Goal: Find specific page/section: Find specific page/section

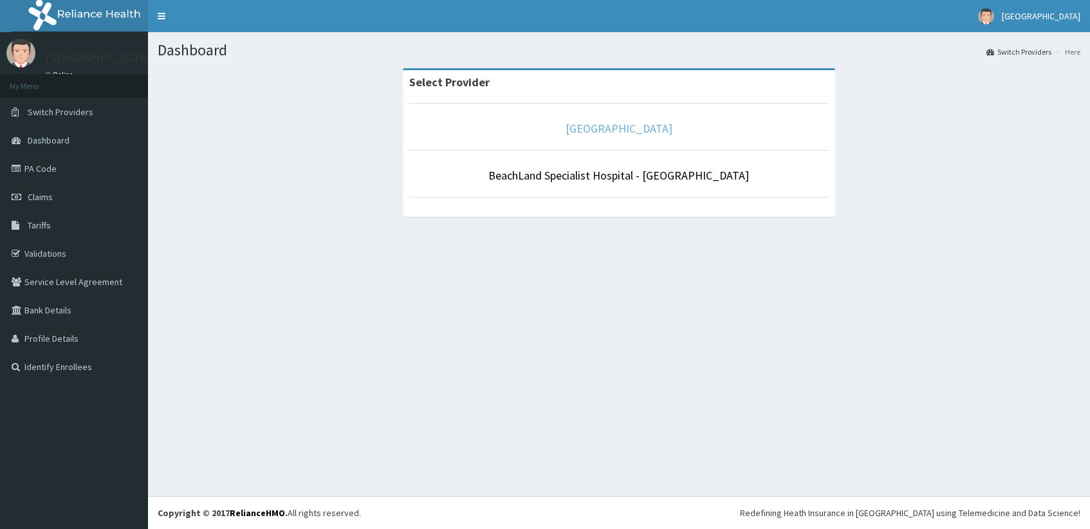
click at [630, 126] on link "[GEOGRAPHIC_DATA]" at bounding box center [619, 128] width 107 height 15
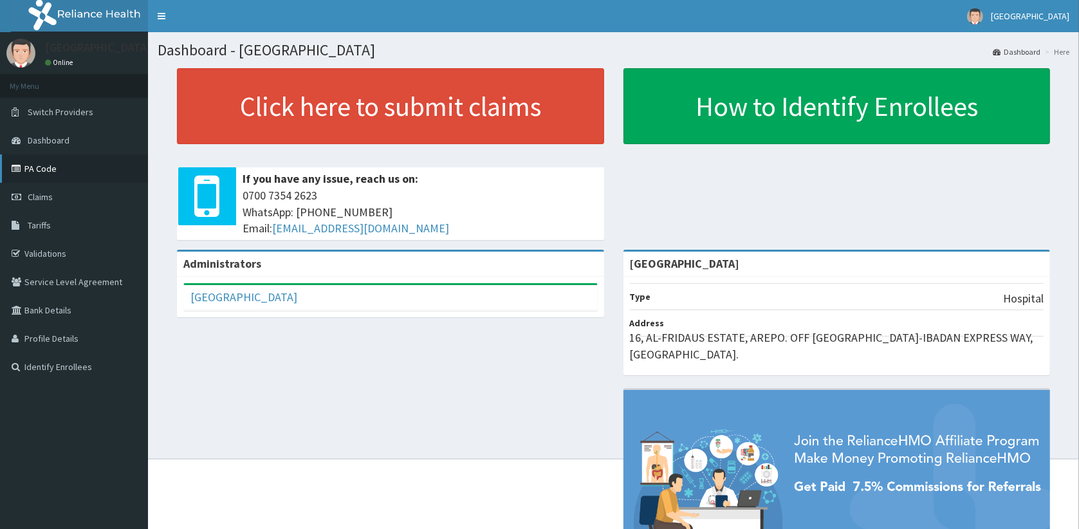
click at [45, 174] on link "PA Code" at bounding box center [74, 168] width 148 height 28
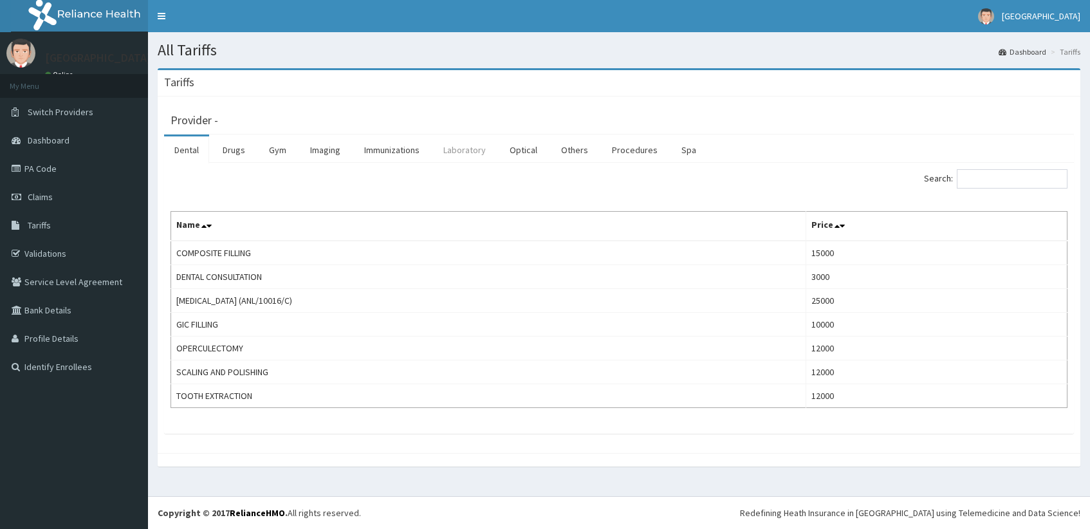
click at [475, 148] on link "Laboratory" at bounding box center [464, 149] width 63 height 27
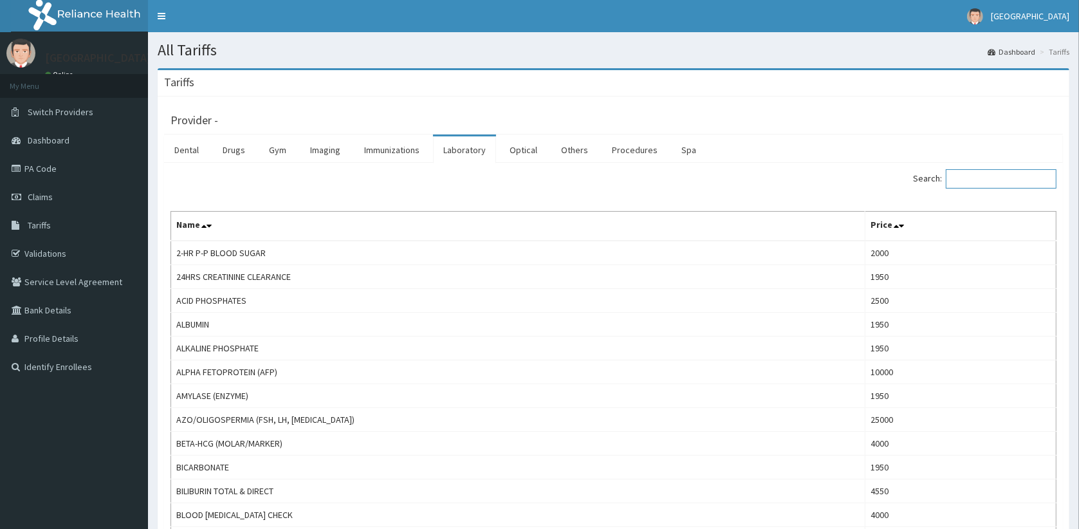
click at [979, 182] on input "Search:" at bounding box center [1001, 178] width 111 height 19
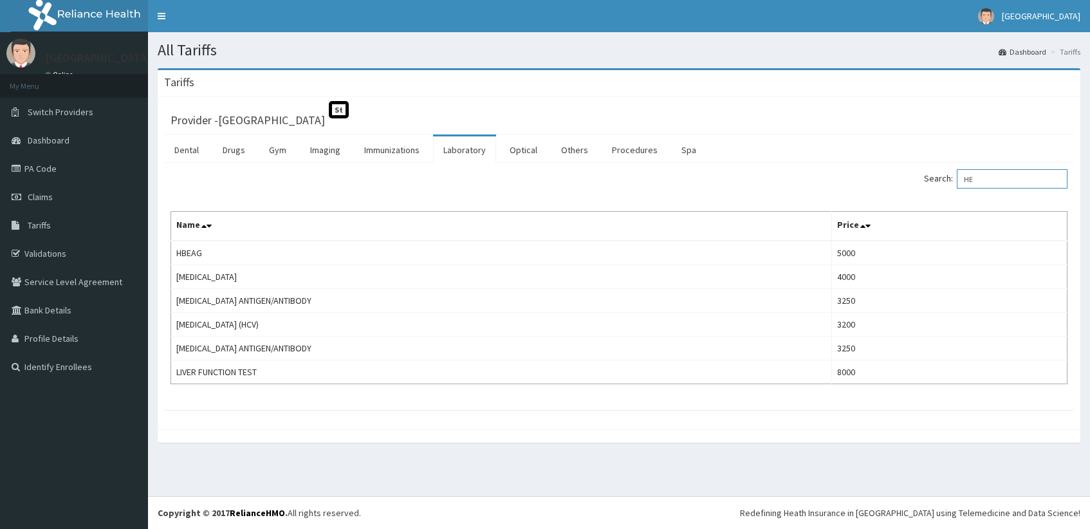
type input "H"
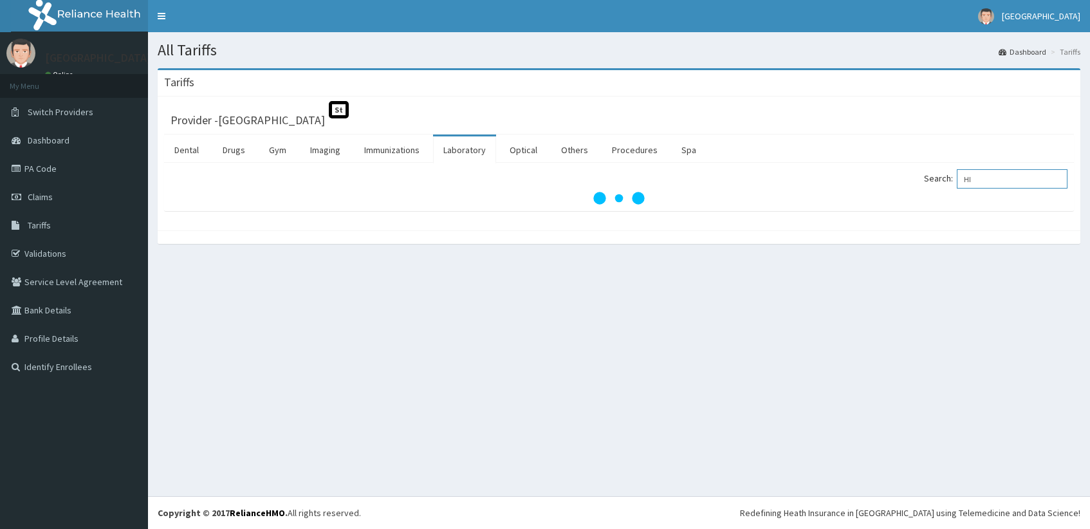
type input "HIV"
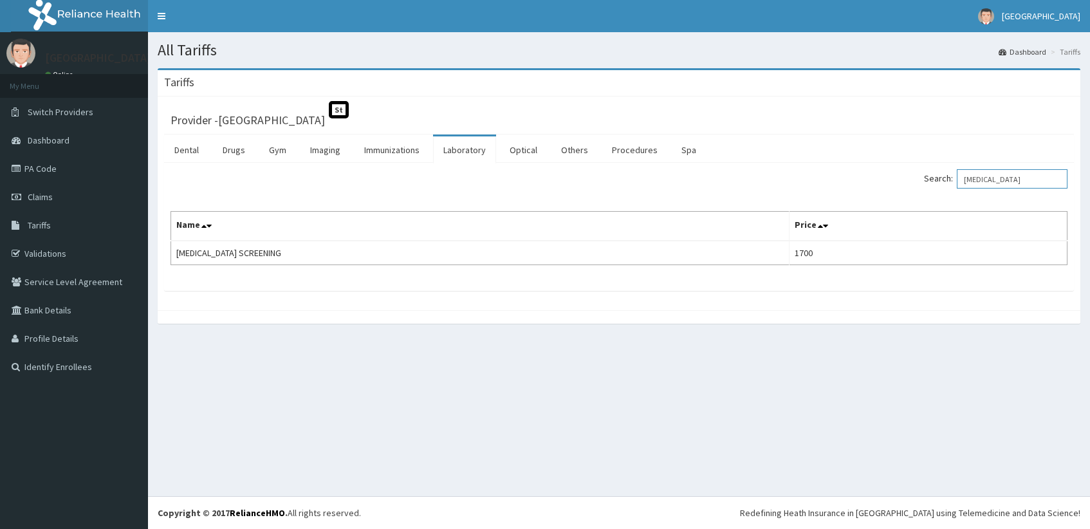
drag, startPoint x: 1012, startPoint y: 181, endPoint x: 885, endPoint y: 181, distance: 126.1
click at [885, 181] on div "Search: HIV" at bounding box center [848, 180] width 439 height 23
type input "V"
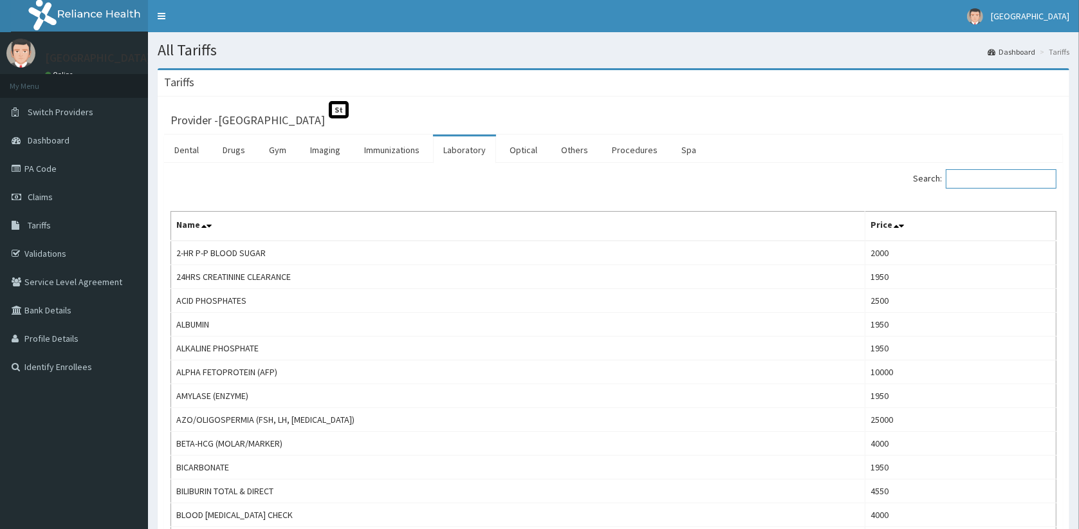
click at [996, 182] on input "Search:" at bounding box center [1001, 178] width 111 height 19
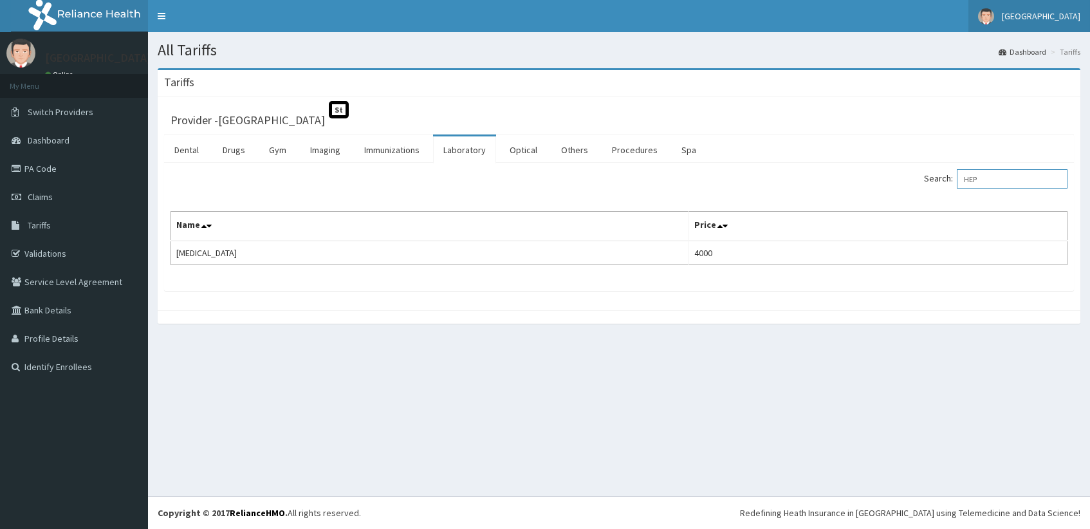
type input "HEP"
click at [45, 161] on link "PA Code" at bounding box center [74, 168] width 148 height 28
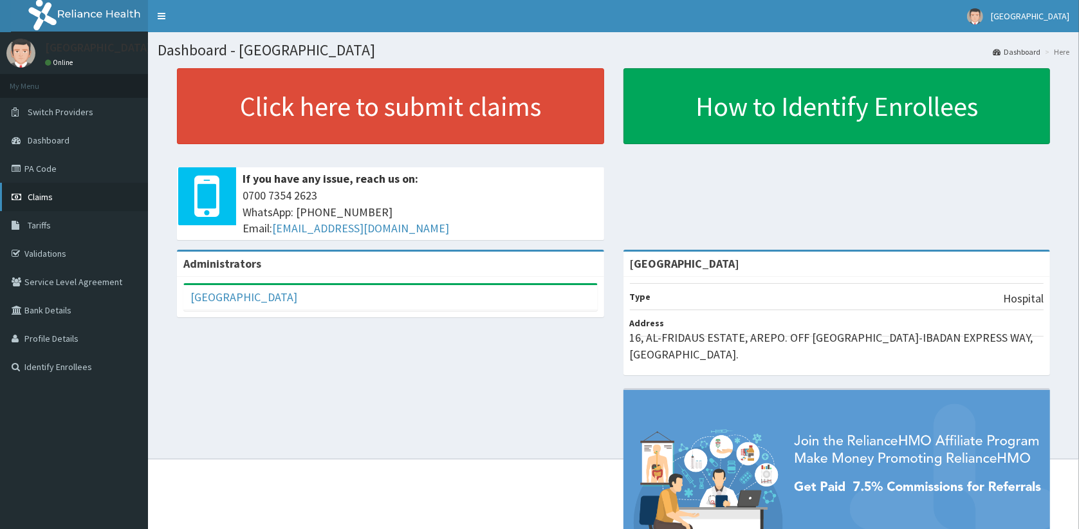
click at [43, 191] on span "Claims" at bounding box center [40, 197] width 25 height 12
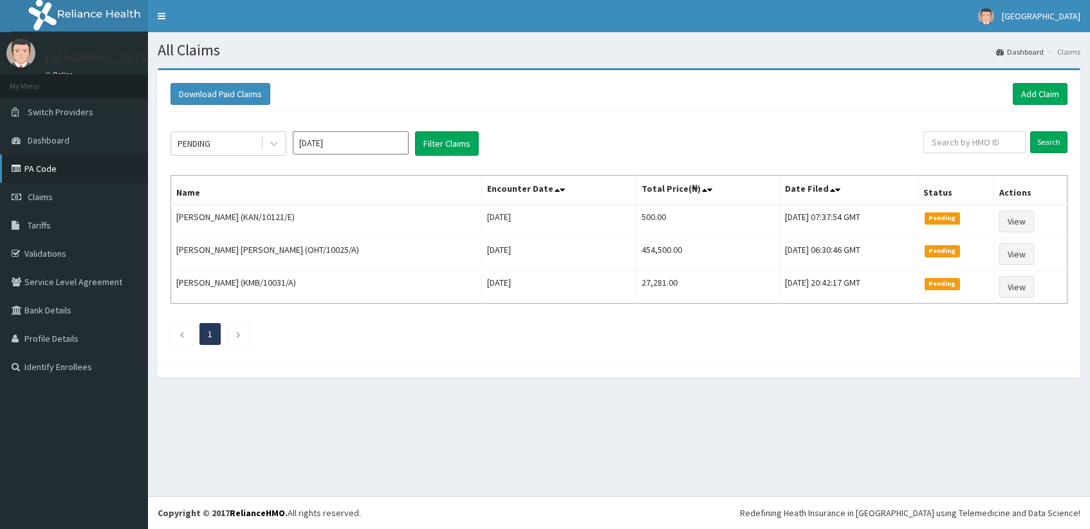
click at [41, 170] on link "PA Code" at bounding box center [74, 168] width 148 height 28
